Goal: Task Accomplishment & Management: Manage account settings

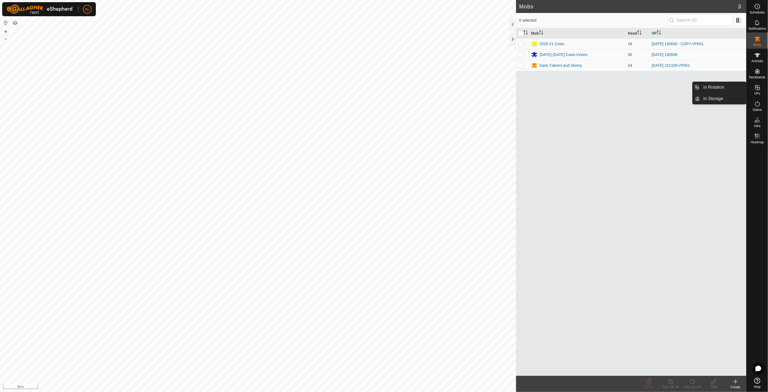
click at [738, 87] on link "In Rotation" at bounding box center [724, 87] width 46 height 11
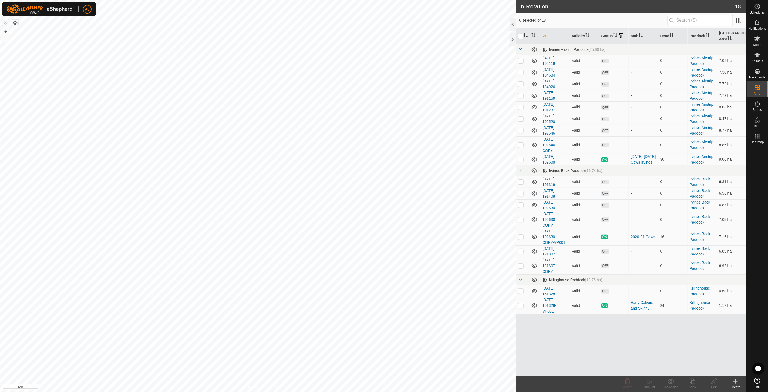
drag, startPoint x: 521, startPoint y: 307, endPoint x: -1, endPoint y: 307, distance: 521.2
click at [0, 307] on html "AL Schedules Notifications Mobs Animals Neckbands VPs Status Infra Heatmap Help…" at bounding box center [384, 196] width 768 height 392
click at [521, 306] on p-checkbox at bounding box center [520, 305] width 5 height 4
checkbox input "true"
click at [691, 383] on icon at bounding box center [692, 381] width 7 height 6
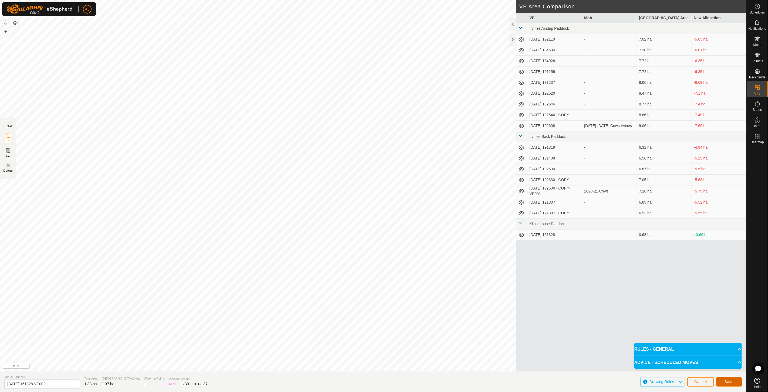
click at [735, 383] on button "Save" at bounding box center [729, 381] width 26 height 9
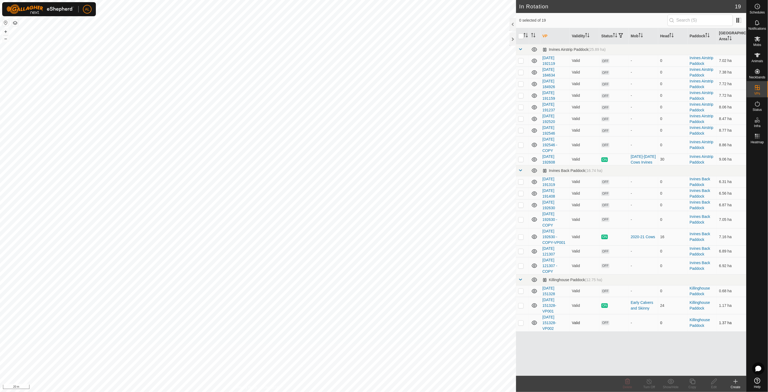
click at [523, 323] on p-checkbox at bounding box center [520, 322] width 5 height 4
checkbox input "true"
click at [690, 381] on icon at bounding box center [692, 381] width 7 height 6
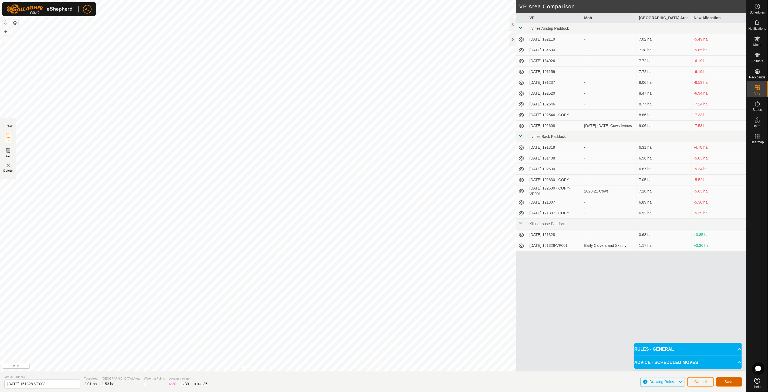
click at [731, 381] on span "Save" at bounding box center [729, 381] width 9 height 4
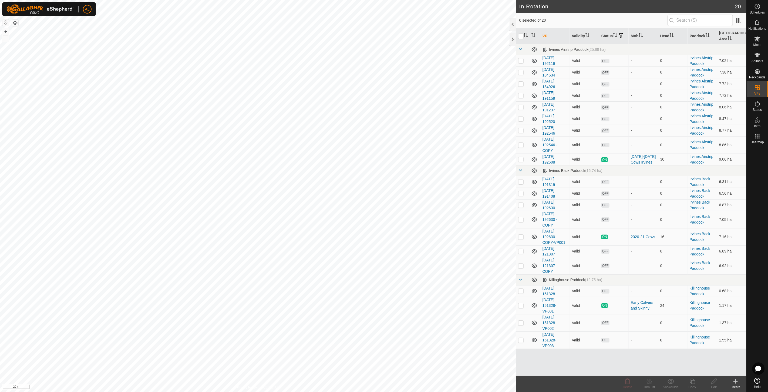
click at [518, 339] on p-checkbox at bounding box center [520, 340] width 5 height 4
checkbox input "true"
click at [691, 383] on icon at bounding box center [692, 381] width 7 height 6
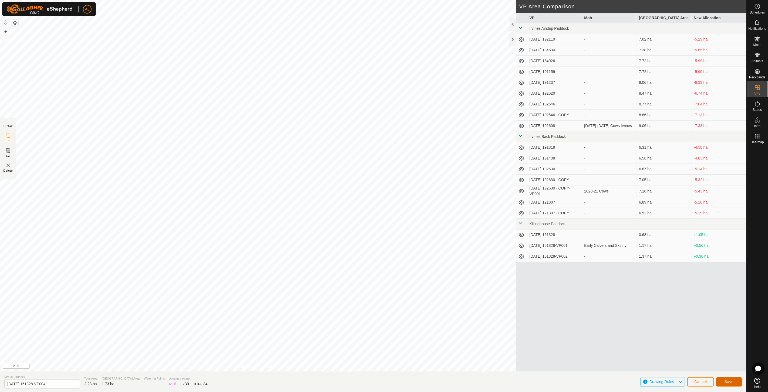
click at [731, 382] on span "Save" at bounding box center [729, 381] width 9 height 4
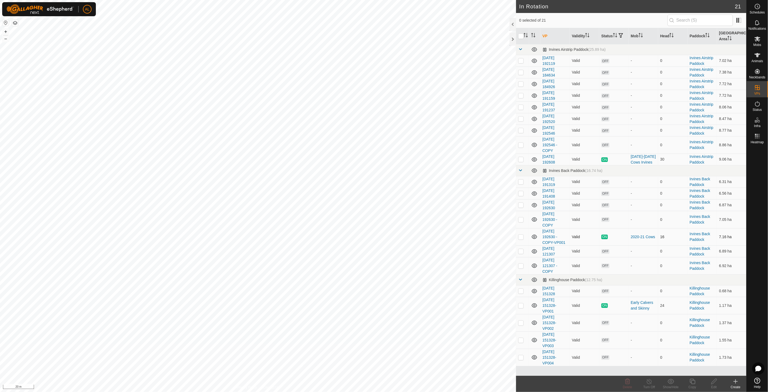
click at [521, 238] on p-checkbox at bounding box center [520, 237] width 5 height 4
checkbox input "true"
click at [698, 382] on copy-svg-icon at bounding box center [693, 381] width 22 height 6
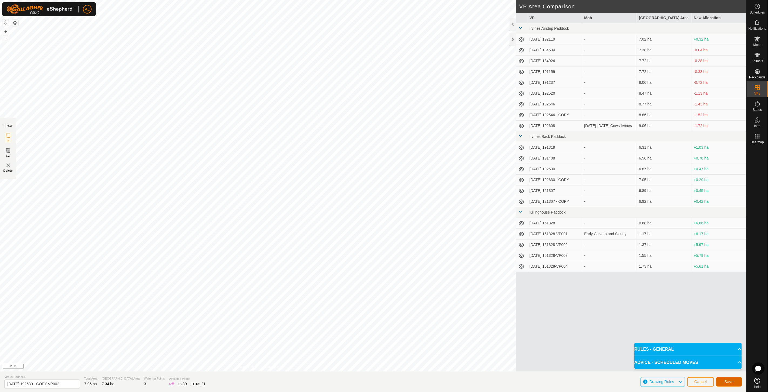
click at [724, 382] on button "Save" at bounding box center [729, 381] width 26 height 9
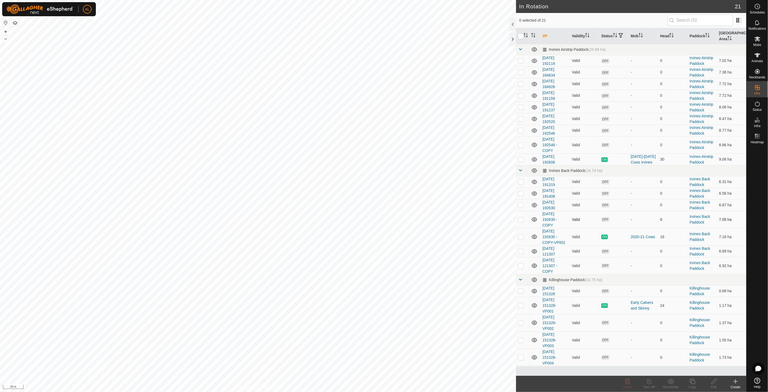
click at [522, 220] on p-checkbox at bounding box center [520, 219] width 5 height 4
checkbox input "false"
click at [521, 236] on p-checkbox at bounding box center [520, 237] width 5 height 4
click at [521, 235] on p-checkbox at bounding box center [520, 237] width 5 height 4
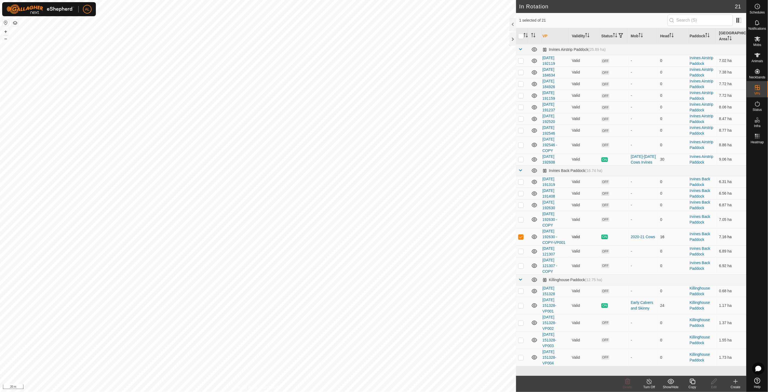
checkbox input "false"
click at [520, 252] on p-checkbox at bounding box center [520, 251] width 5 height 4
checkbox input "false"
click at [520, 236] on p-checkbox at bounding box center [520, 237] width 5 height 4
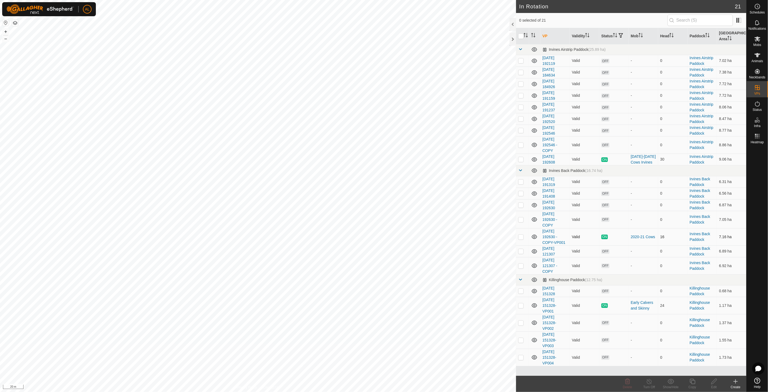
checkbox input "true"
click at [759, 69] on icon at bounding box center [758, 71] width 6 height 6
click at [755, 42] on icon at bounding box center [758, 39] width 6 height 6
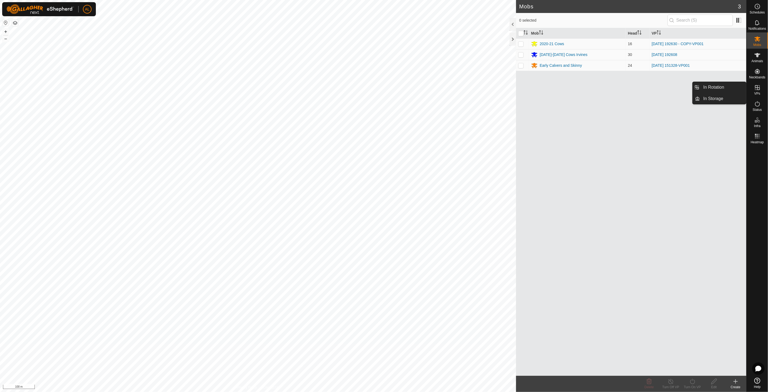
click at [760, 86] on icon at bounding box center [757, 87] width 5 height 5
click at [736, 87] on link "In Rotation" at bounding box center [724, 87] width 46 height 11
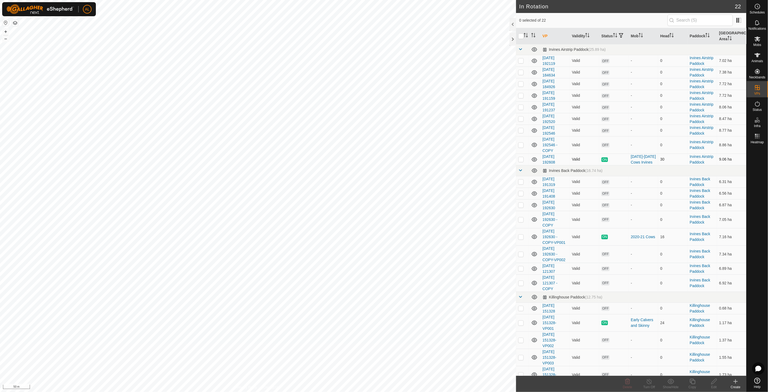
click at [523, 157] on p-tablecheckbox at bounding box center [520, 159] width 5 height 4
checkbox input "true"
click at [691, 382] on icon at bounding box center [692, 381] width 7 height 6
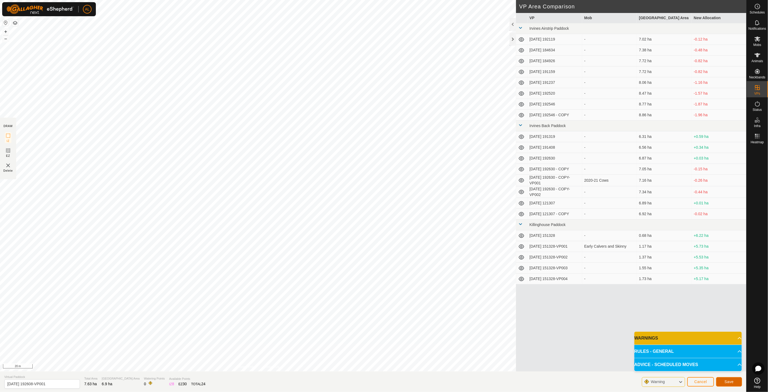
click at [732, 381] on span "Save" at bounding box center [729, 381] width 9 height 4
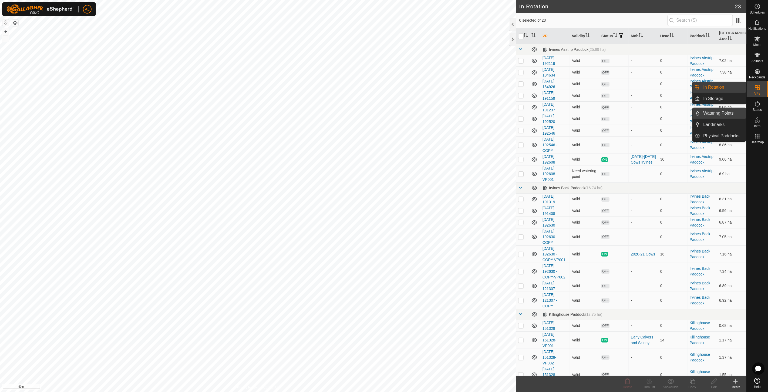
click at [734, 115] on link "Watering Points" at bounding box center [724, 113] width 46 height 11
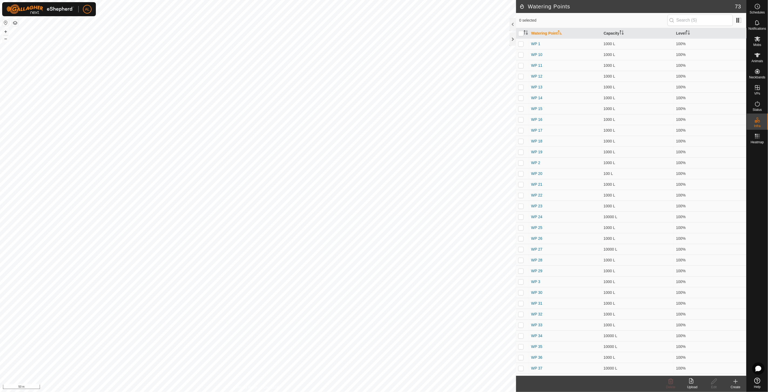
click at [736, 384] on icon at bounding box center [736, 381] width 6 height 6
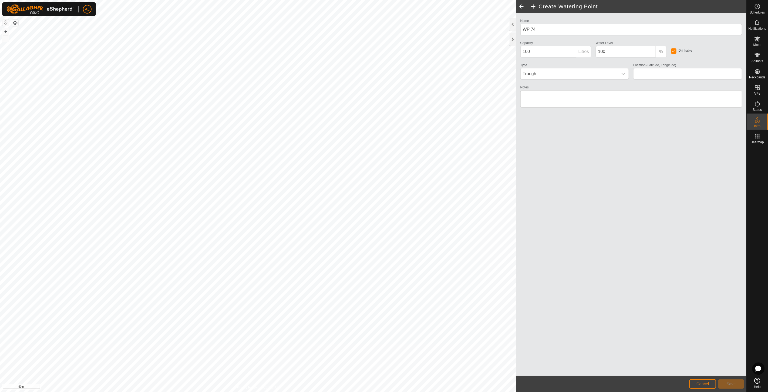
type input "-35.627470, 174.139207"
click at [725, 380] on button "Save" at bounding box center [732, 383] width 26 height 9
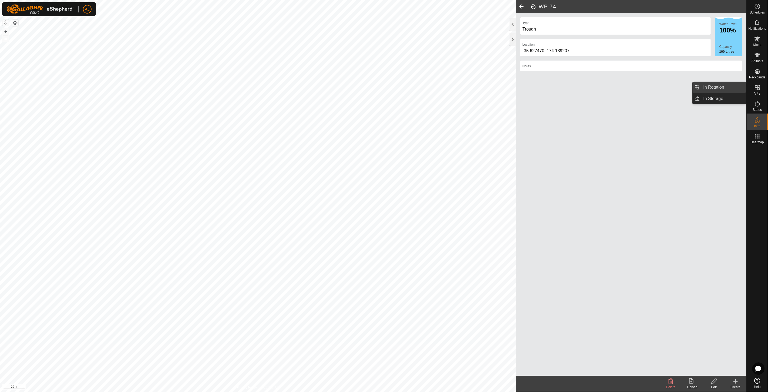
click at [741, 89] on link "In Rotation" at bounding box center [724, 87] width 46 height 11
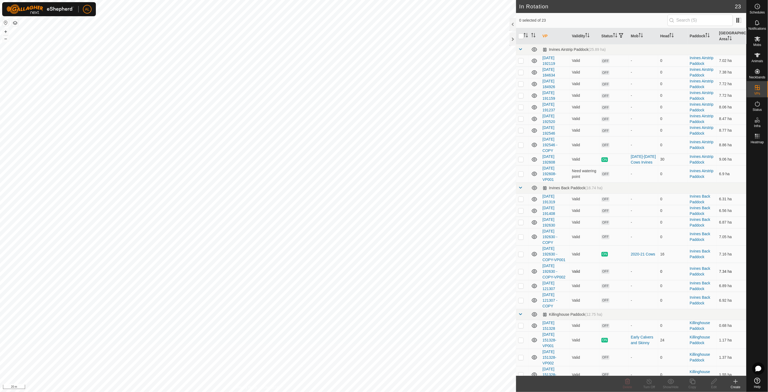
click at [522, 269] on p-checkbox at bounding box center [520, 271] width 5 height 4
checkbox input "true"
click at [695, 385] on div "Copy" at bounding box center [693, 386] width 22 height 5
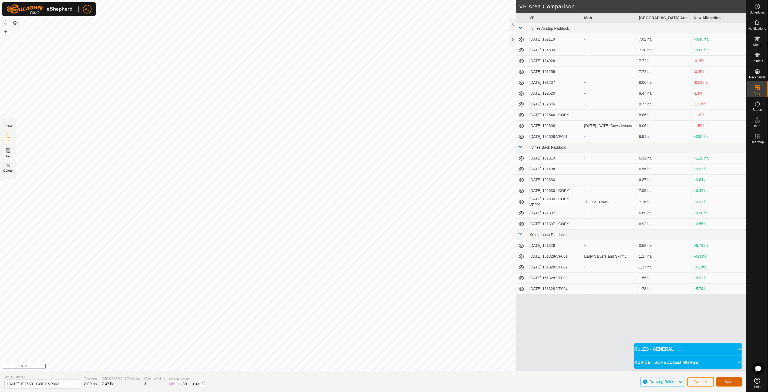
click at [727, 383] on span "Save" at bounding box center [729, 381] width 9 height 4
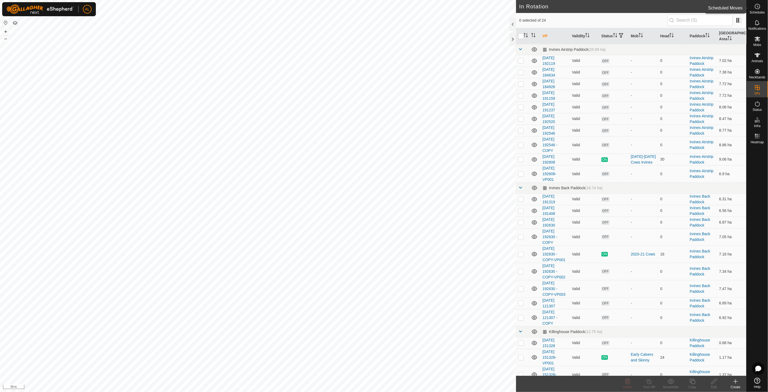
click at [759, 9] on icon at bounding box center [758, 6] width 6 height 6
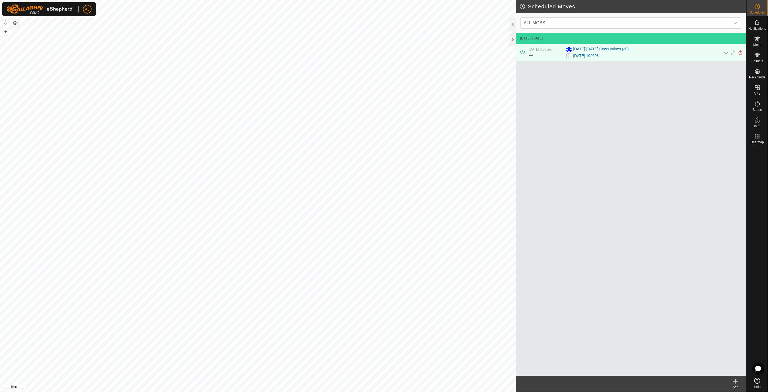
click at [740, 385] on div "Add" at bounding box center [736, 386] width 22 height 5
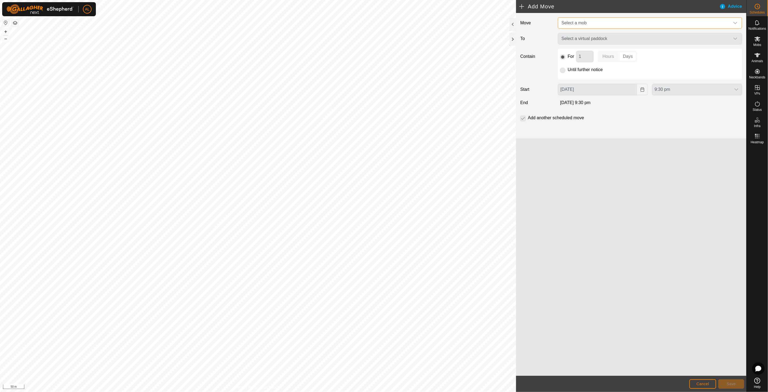
click at [582, 27] on span "Select a mob" at bounding box center [645, 23] width 171 height 11
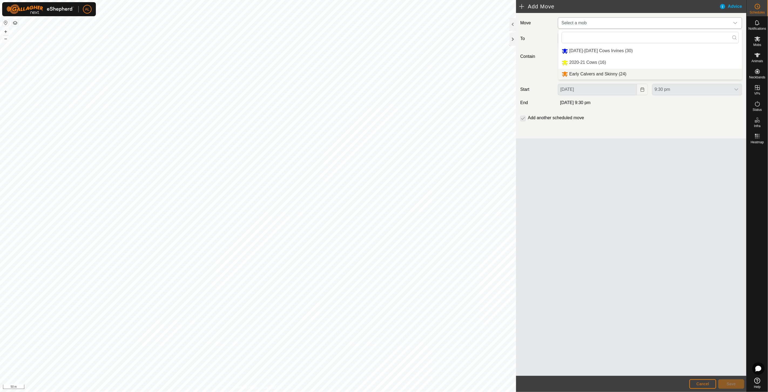
click at [591, 74] on li "Early Calvers and Skinny (24)" at bounding box center [651, 74] width 184 height 11
click at [610, 38] on span "Select a virtual paddock" at bounding box center [645, 39] width 171 height 11
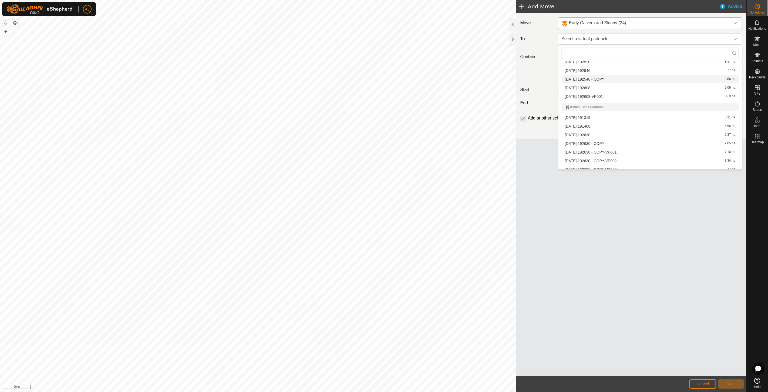
scroll to position [136, 0]
click at [600, 148] on li "[DATE] 151328-VP002 1.37 ha" at bounding box center [650, 148] width 177 height 8
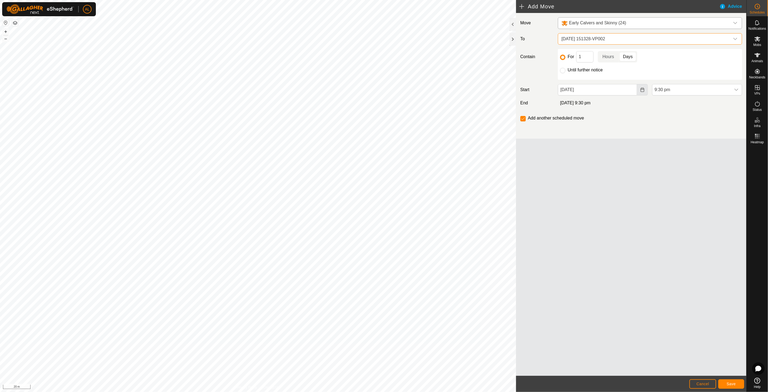
click at [641, 90] on icon "Choose Date" at bounding box center [643, 90] width 4 height 4
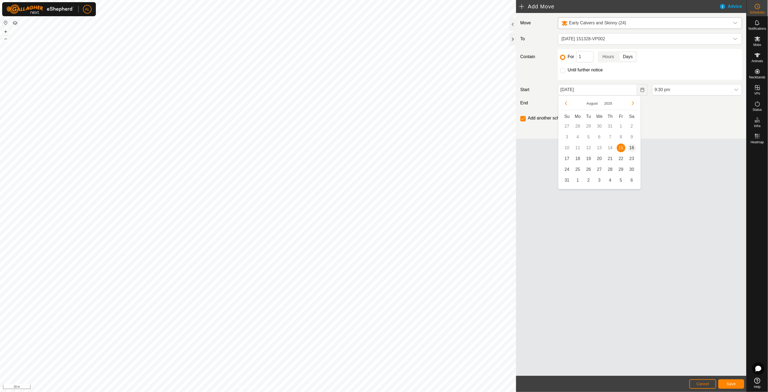
click at [631, 149] on span "16" at bounding box center [632, 147] width 9 height 9
type input "[DATE]"
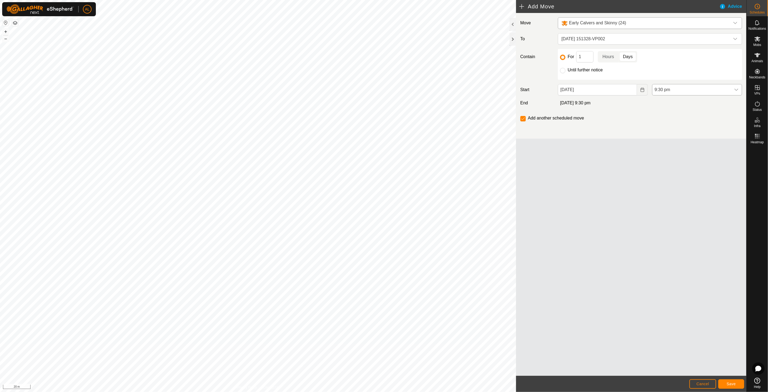
click at [671, 93] on span "9:30 pm" at bounding box center [692, 89] width 79 height 11
drag, startPoint x: 669, startPoint y: 136, endPoint x: 669, endPoint y: 139, distance: 2.7
click at [669, 137] on li "5:00 am" at bounding box center [697, 133] width 89 height 11
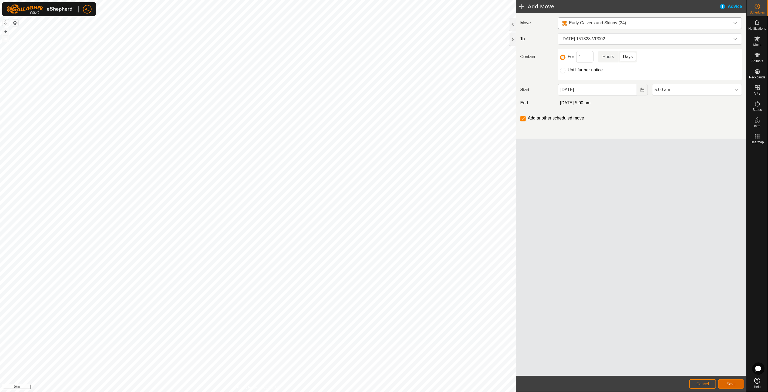
click at [730, 382] on span "Save" at bounding box center [731, 383] width 9 height 4
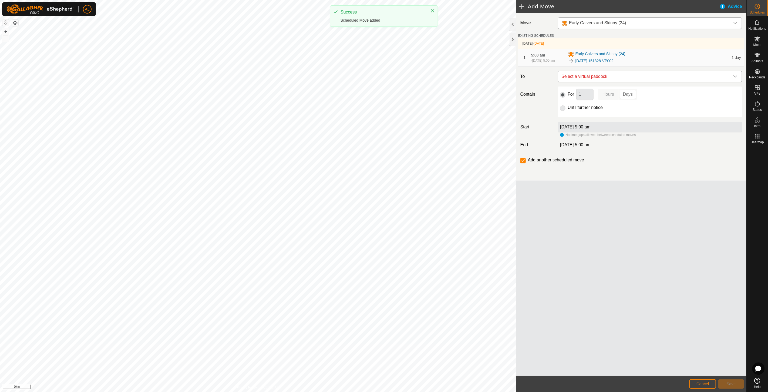
click at [624, 77] on span "Select a virtual paddock" at bounding box center [645, 76] width 171 height 11
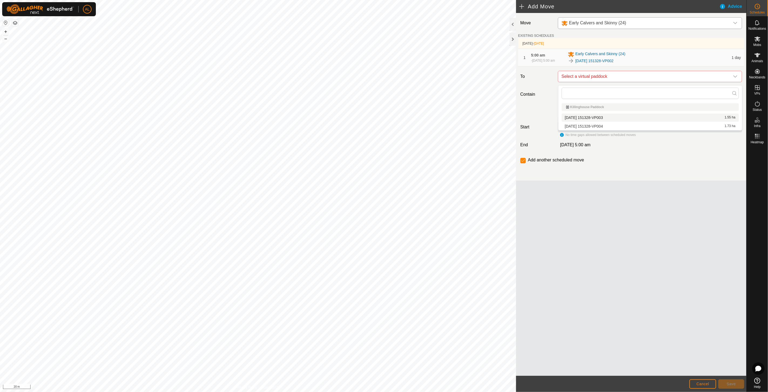
click at [614, 119] on li "[DATE] 151328-VP003 1.55 ha" at bounding box center [650, 117] width 177 height 8
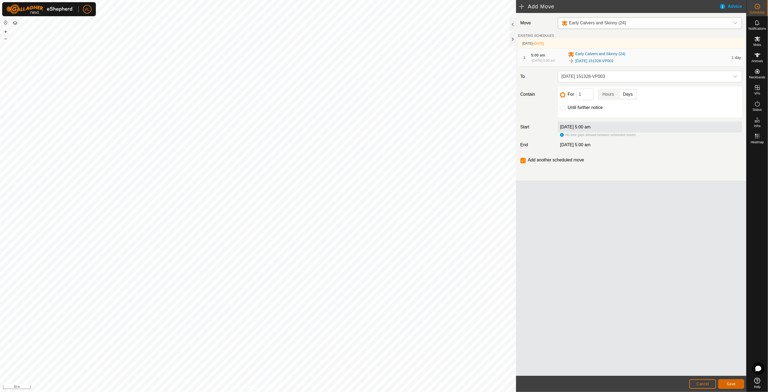
click at [732, 385] on span "Save" at bounding box center [731, 383] width 9 height 4
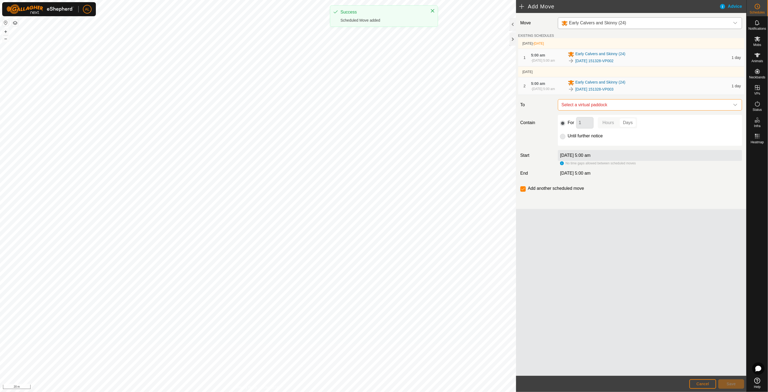
click at [609, 110] on span "Select a virtual paddock" at bounding box center [645, 104] width 171 height 11
click at [604, 149] on li "[DATE] 151328-VP004 1.73 ha" at bounding box center [650, 148] width 177 height 8
click at [586, 139] on div "Until further notice" at bounding box center [650, 136] width 180 height 6
click at [588, 138] on label "Until further notice" at bounding box center [585, 136] width 35 height 4
click at [566, 139] on input "Until further notice" at bounding box center [562, 136] width 5 height 5
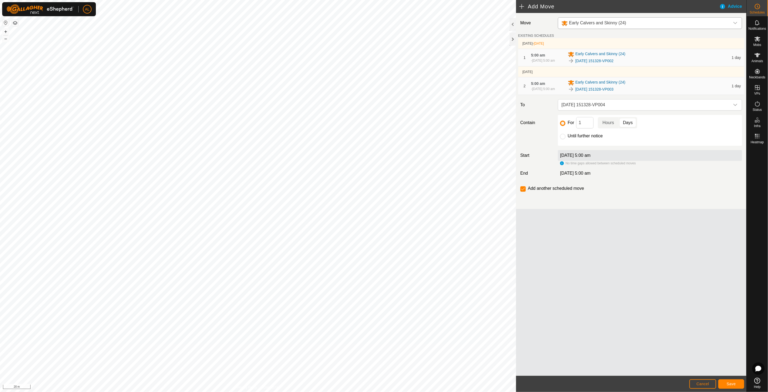
radio input "true"
checkbox input "false"
click at [738, 380] on button "Save" at bounding box center [732, 383] width 26 height 9
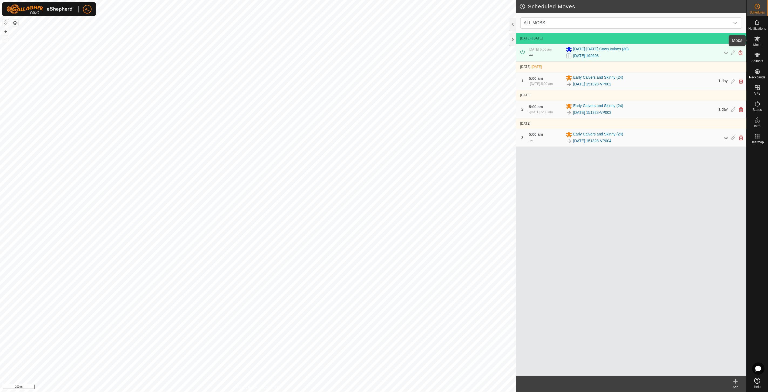
click at [758, 42] on es-mob-svg-icon at bounding box center [758, 39] width 10 height 9
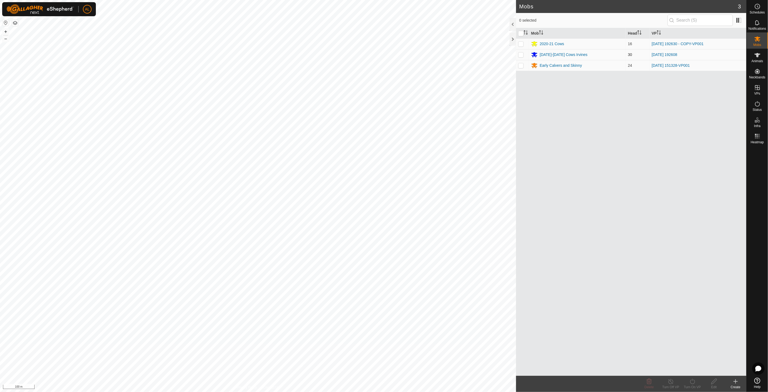
click at [520, 53] on p-checkbox at bounding box center [520, 54] width 5 height 4
checkbox input "true"
click at [695, 385] on div "Turn On VP" at bounding box center [693, 386] width 22 height 5
click at [702, 370] on link "Now" at bounding box center [708, 369] width 53 height 11
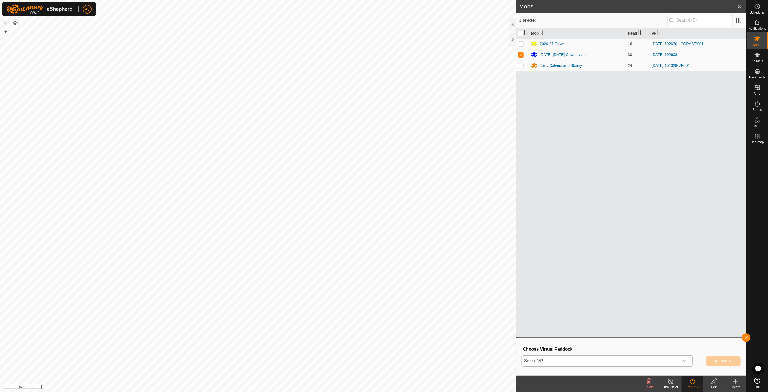
click at [666, 361] on span "Select VP" at bounding box center [601, 360] width 158 height 11
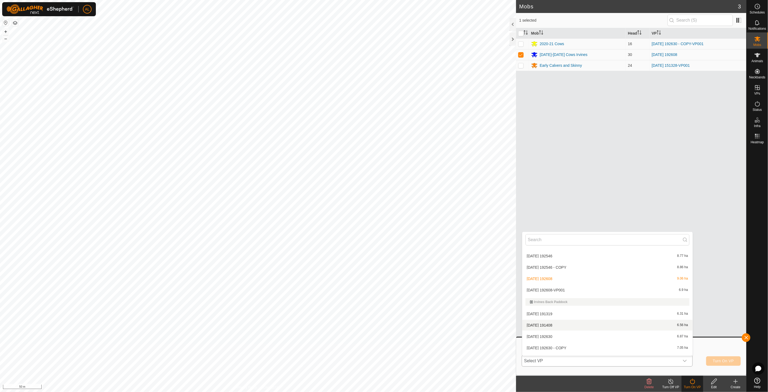
scroll to position [30, 0]
click at [640, 334] on li "[DATE] 192608-VP001 6.9 ha" at bounding box center [608, 337] width 170 height 11
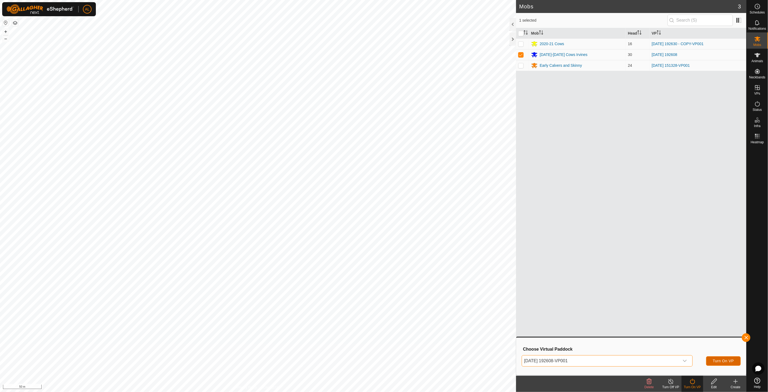
click at [722, 358] on button "Turn On VP" at bounding box center [723, 360] width 35 height 9
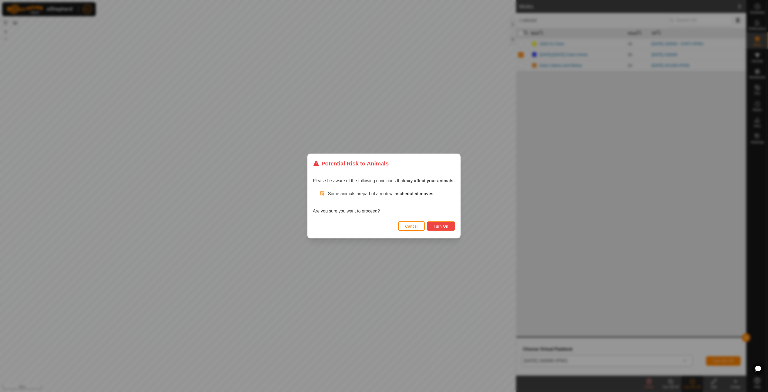
click at [433, 225] on button "Turn On" at bounding box center [441, 225] width 28 height 9
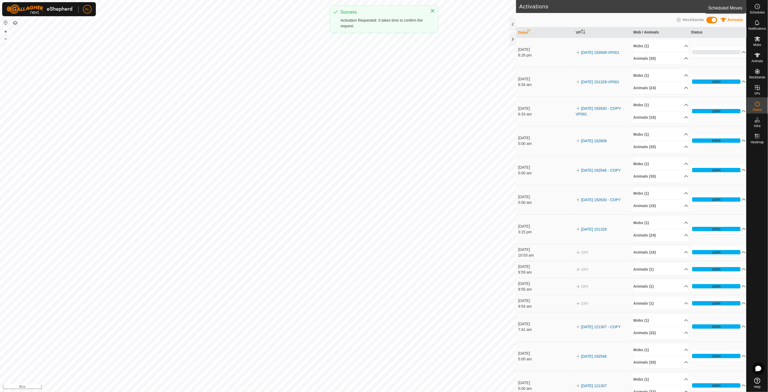
click at [755, 6] on icon at bounding box center [758, 6] width 6 height 6
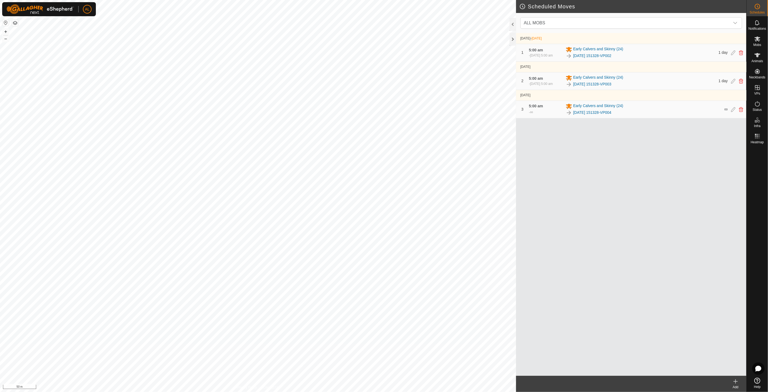
click at [738, 385] on div "Add" at bounding box center [736, 386] width 22 height 5
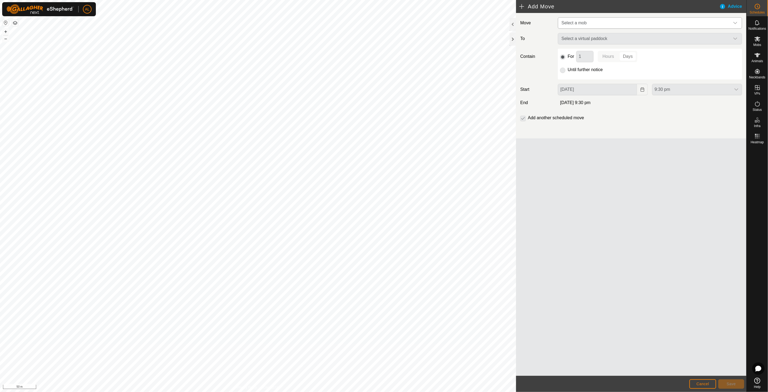
click at [607, 22] on span "Select a mob" at bounding box center [645, 23] width 171 height 11
click at [590, 60] on li "2020-21 Cows (16)" at bounding box center [651, 62] width 184 height 11
click at [586, 36] on span "Select a virtual paddock" at bounding box center [645, 39] width 171 height 11
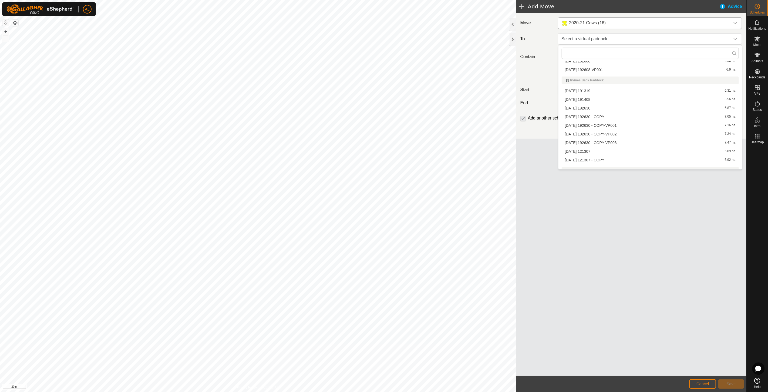
scroll to position [90, 0]
click at [588, 128] on li "[DATE] 192630 - COPY-VP002 7.34 ha" at bounding box center [650, 130] width 177 height 8
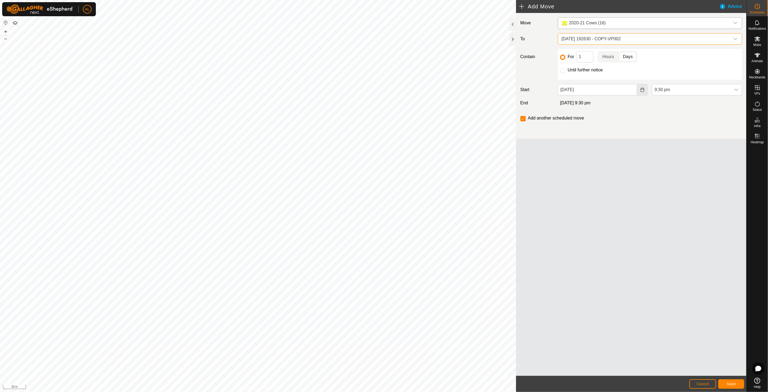
click at [639, 89] on button "Choose Date" at bounding box center [642, 89] width 11 height 11
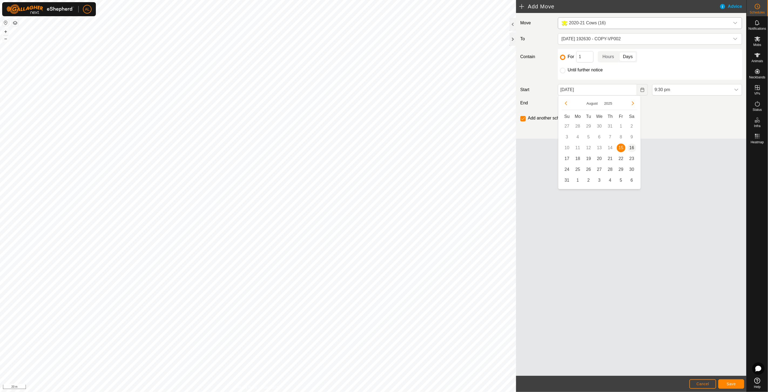
click at [634, 149] on span "16" at bounding box center [632, 147] width 9 height 9
type input "[DATE]"
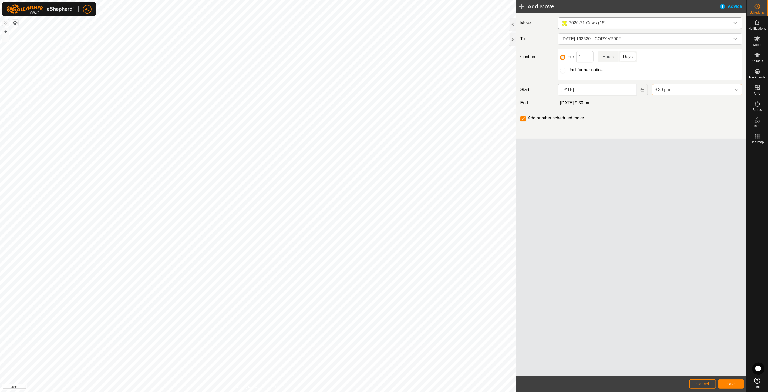
click at [712, 93] on span "9:30 pm" at bounding box center [692, 89] width 79 height 11
click at [674, 105] on li "5:00 am" at bounding box center [697, 103] width 89 height 11
click at [739, 385] on button "Save" at bounding box center [732, 383] width 26 height 9
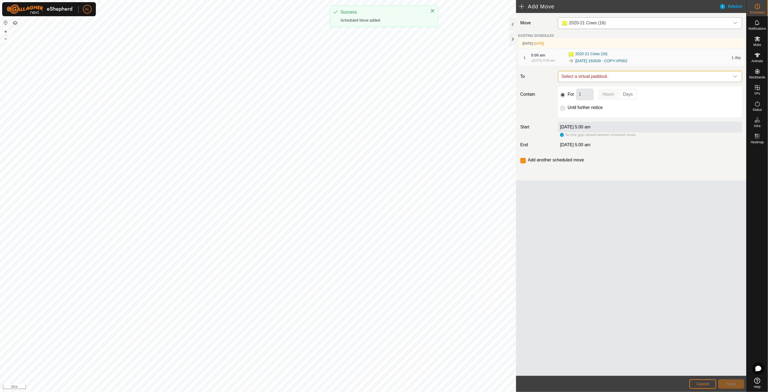
click at [600, 82] on span "Select a virtual paddock" at bounding box center [645, 76] width 171 height 11
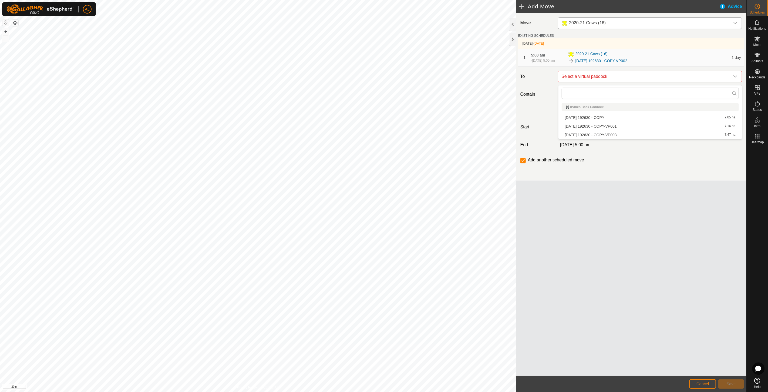
click at [598, 133] on li "[DATE] 192630 - COPY-VP003 7.47 ha" at bounding box center [650, 135] width 177 height 8
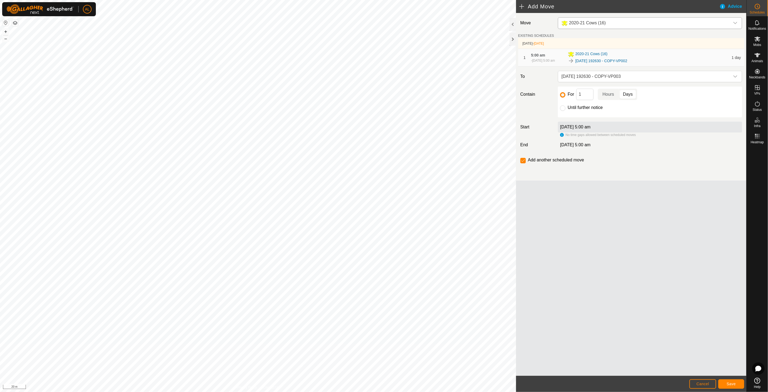
click at [586, 111] on div "Until further notice" at bounding box center [650, 107] width 180 height 6
click at [563, 111] on input "Until further notice" at bounding box center [562, 107] width 5 height 5
radio input "true"
checkbox input "false"
click at [734, 386] on button "Save" at bounding box center [732, 383] width 26 height 9
